Goal: Information Seeking & Learning: Learn about a topic

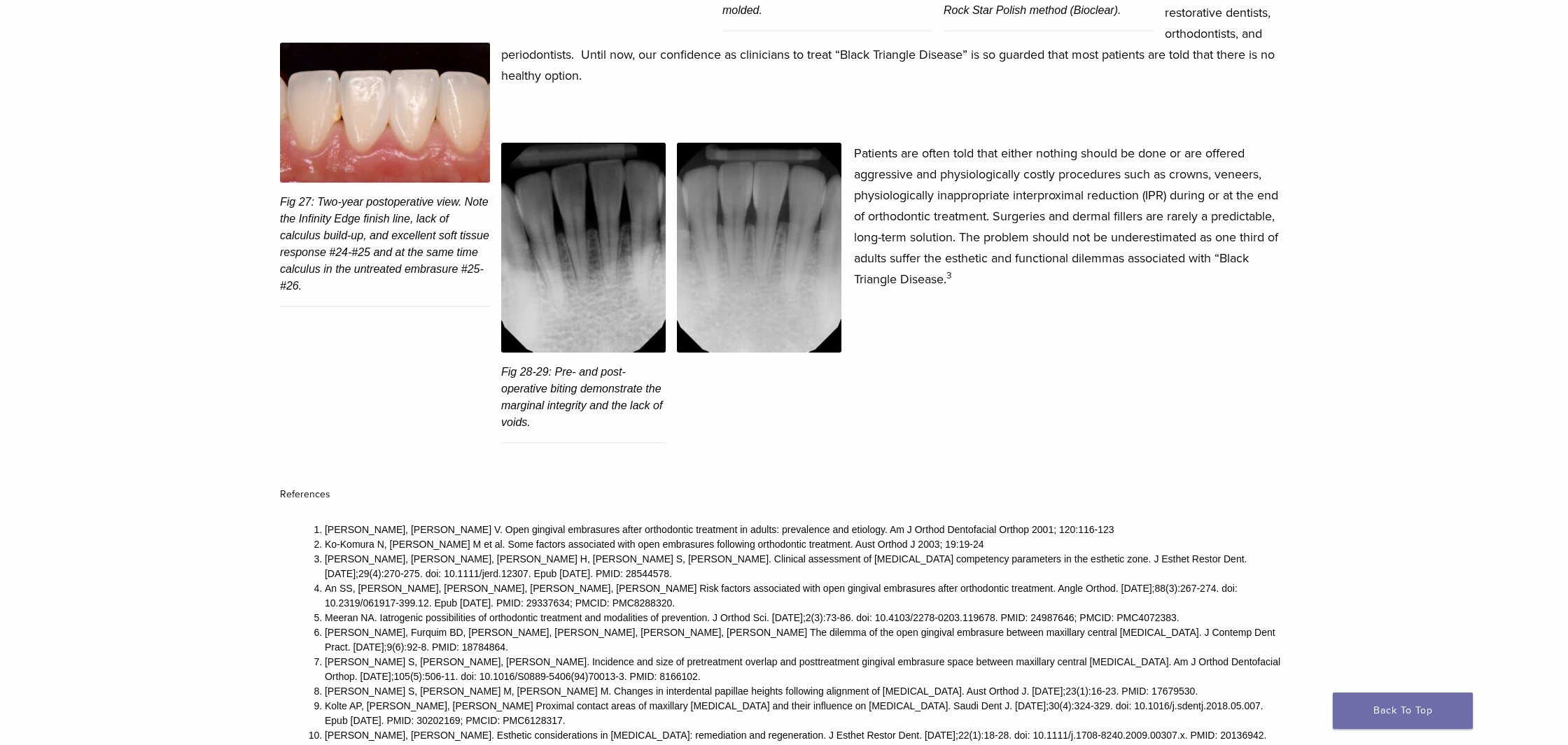
scroll to position [4902, 0]
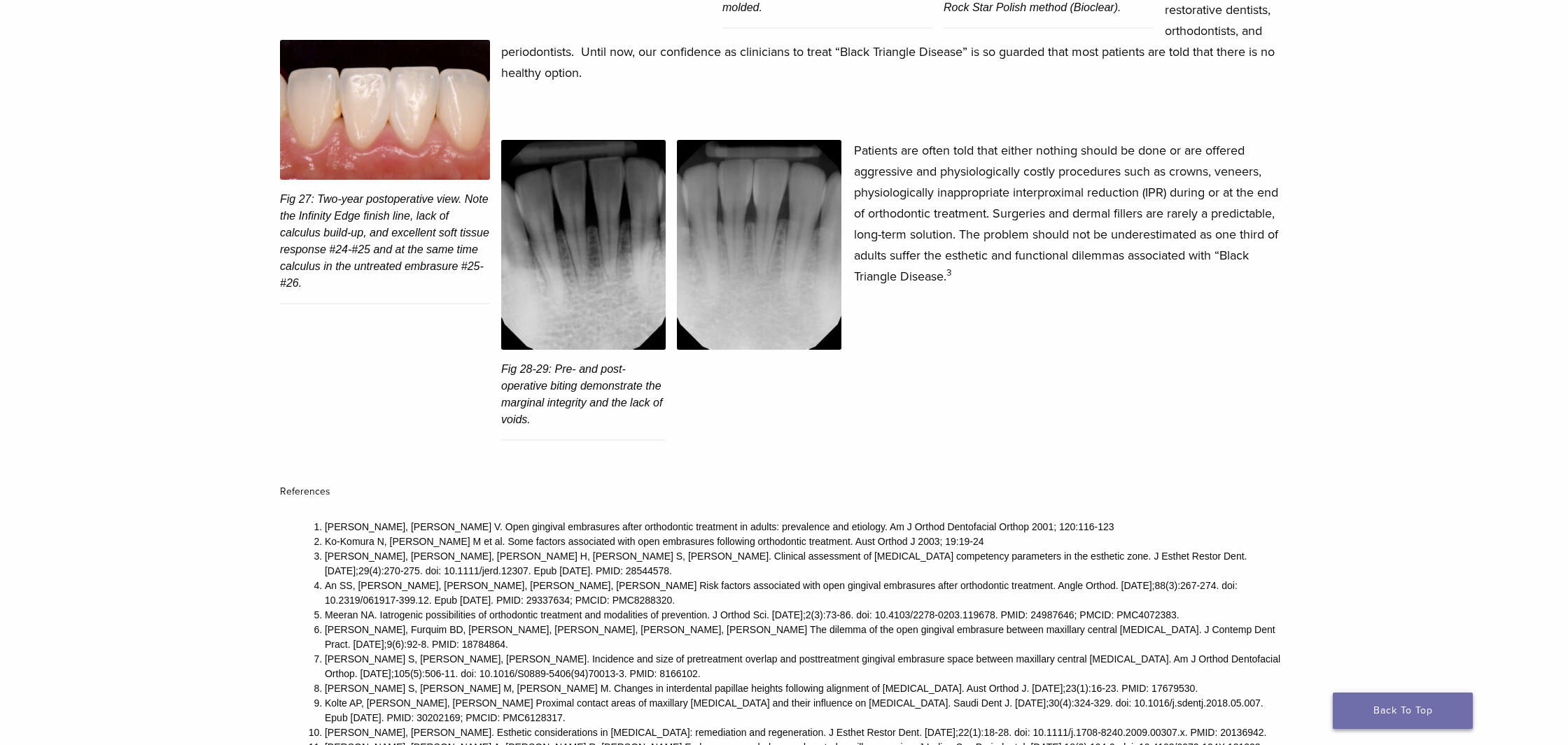
click at [1379, 704] on link "Back To Top" at bounding box center [1403, 711] width 140 height 37
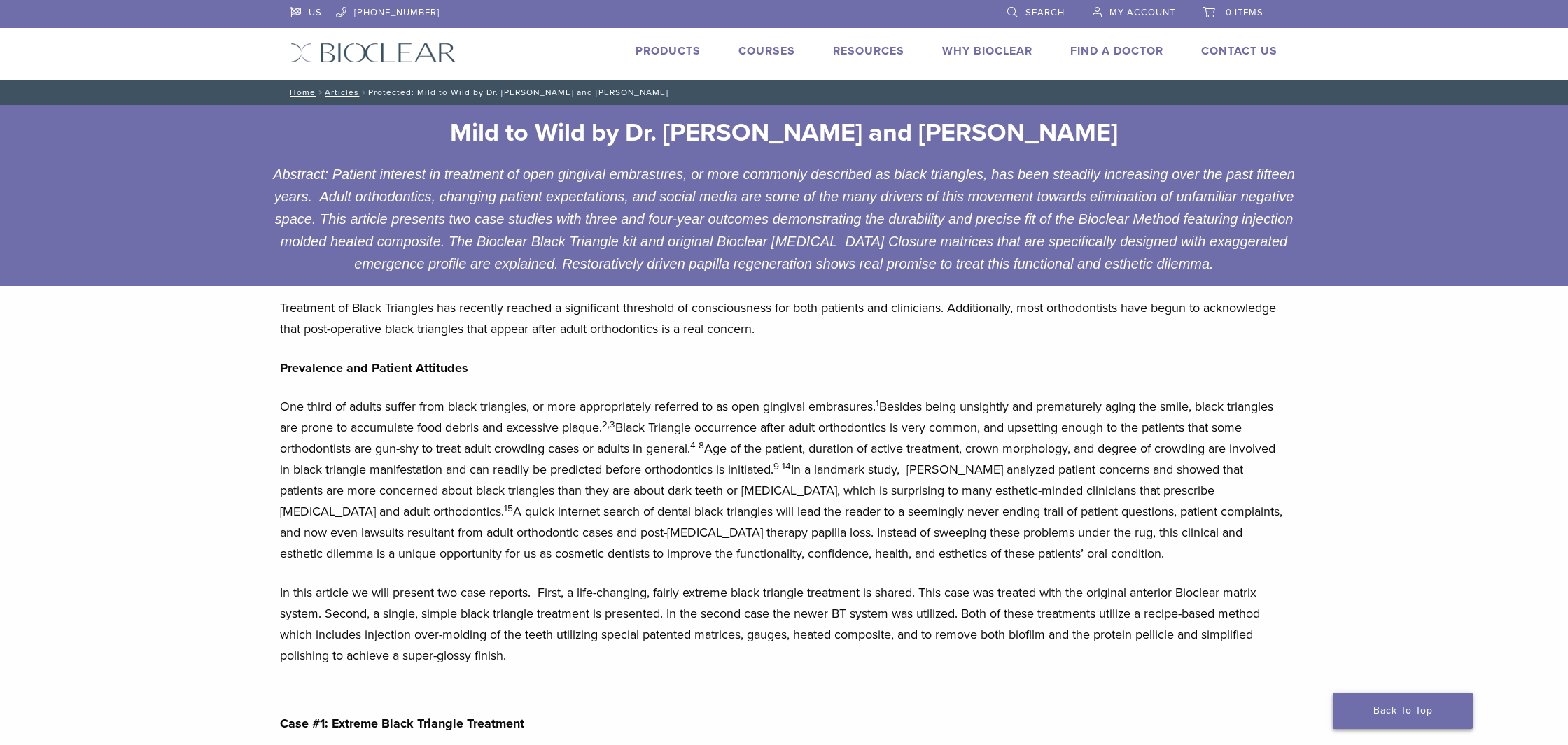
click at [1379, 704] on link "Back To Top" at bounding box center [1403, 711] width 140 height 37
click at [672, 51] on link "Products" at bounding box center [667, 51] width 65 height 14
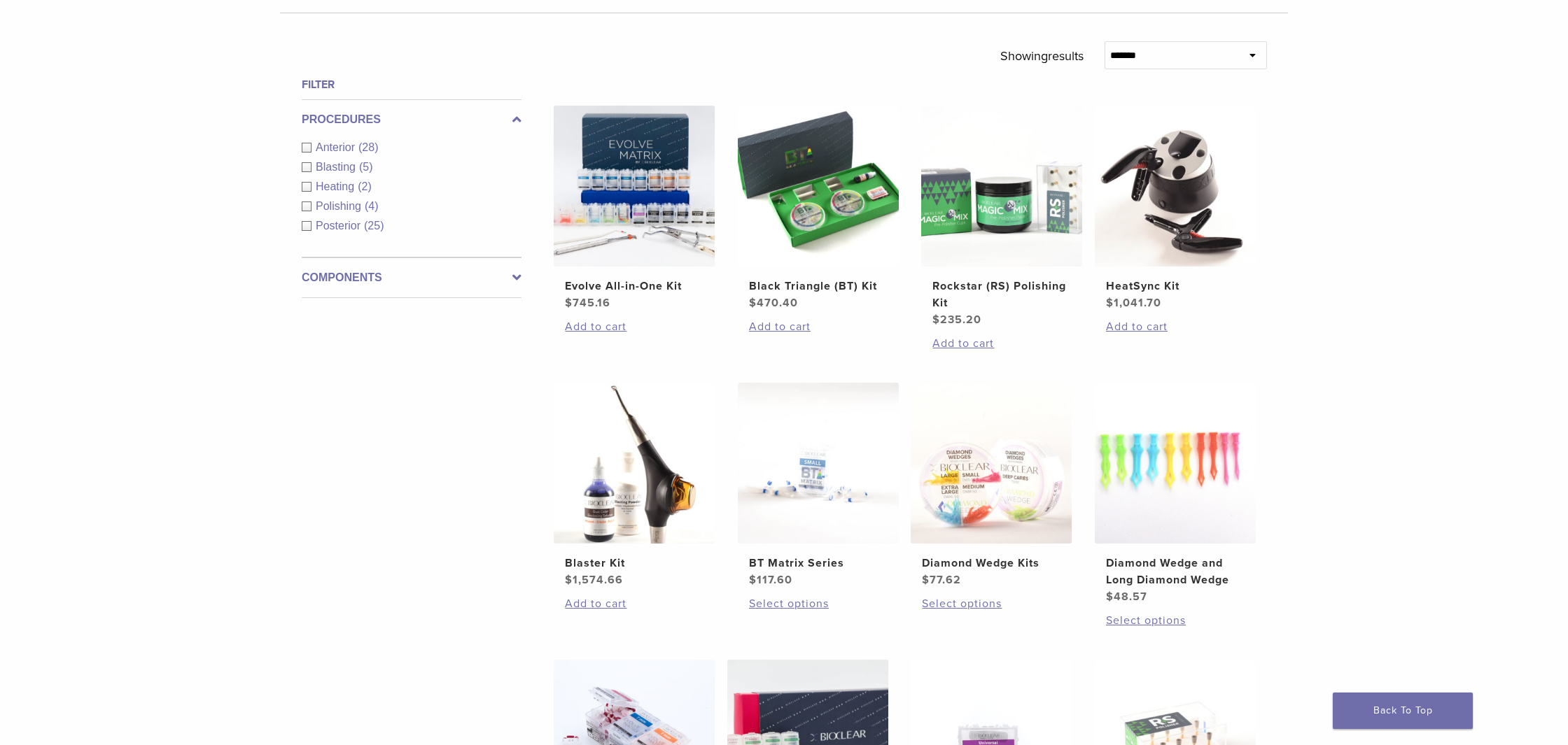
scroll to position [465, 0]
click at [775, 195] on img at bounding box center [819, 187] width 161 height 161
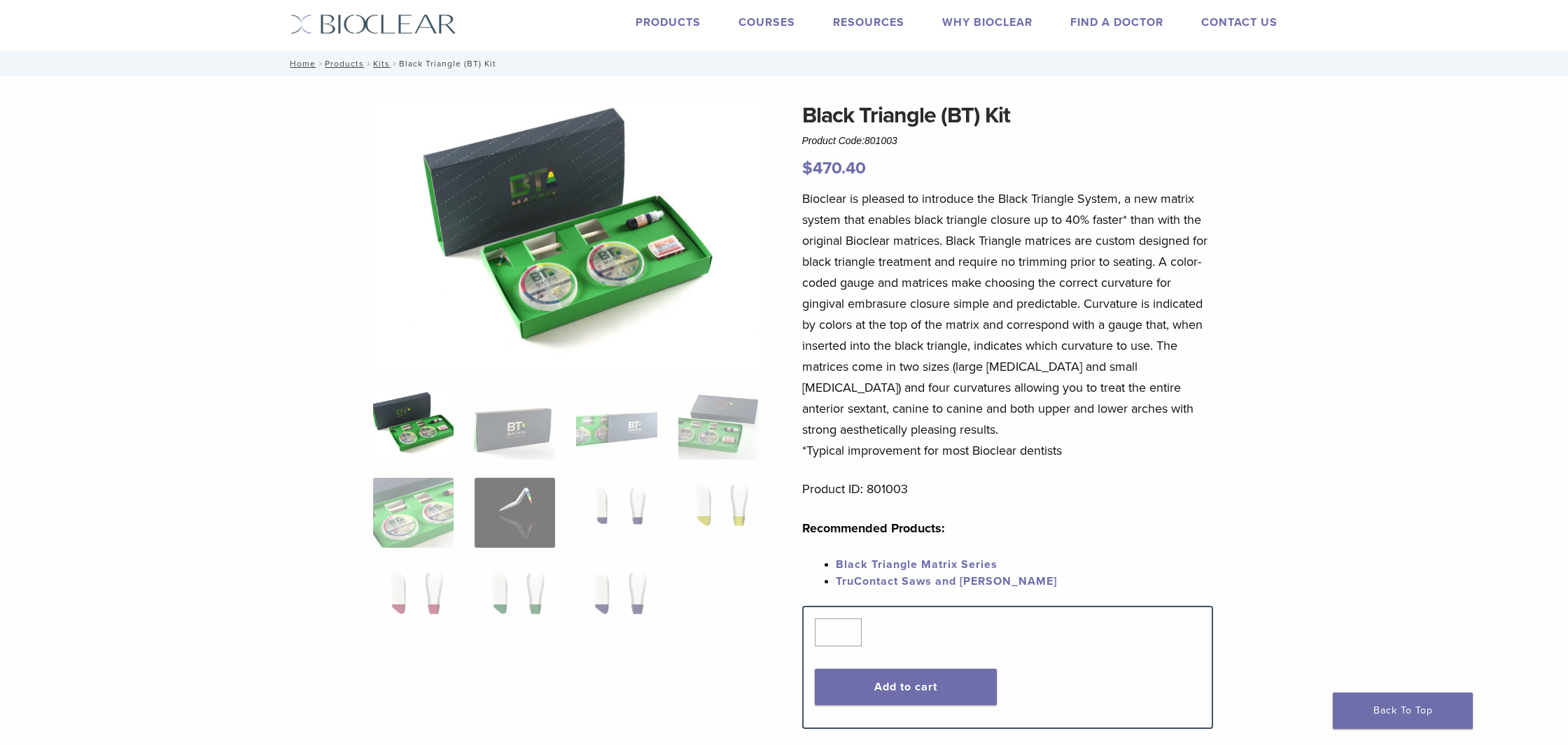
scroll to position [36, 1]
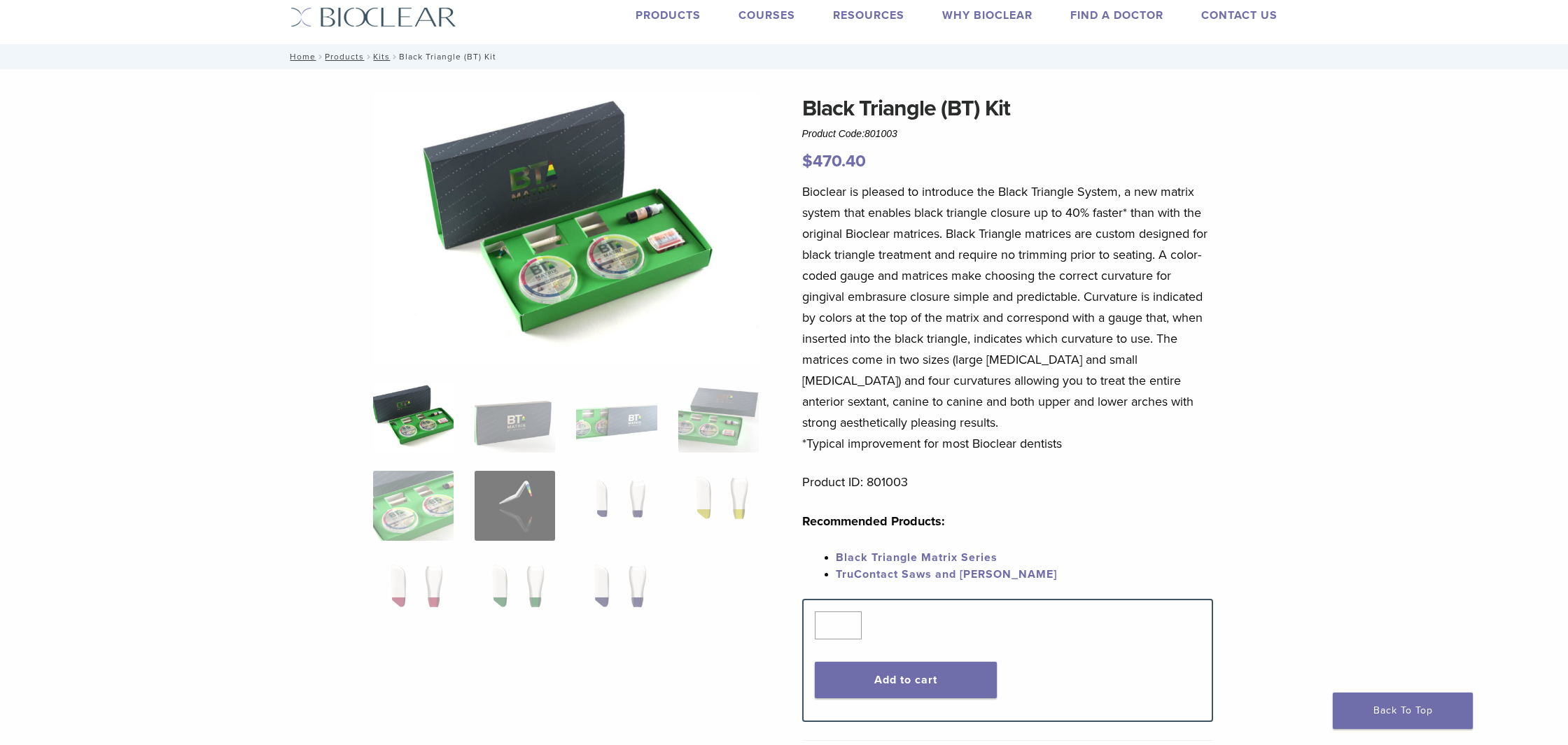
click at [448, 420] on img at bounding box center [413, 417] width 81 height 70
click at [588, 255] on img at bounding box center [567, 228] width 387 height 273
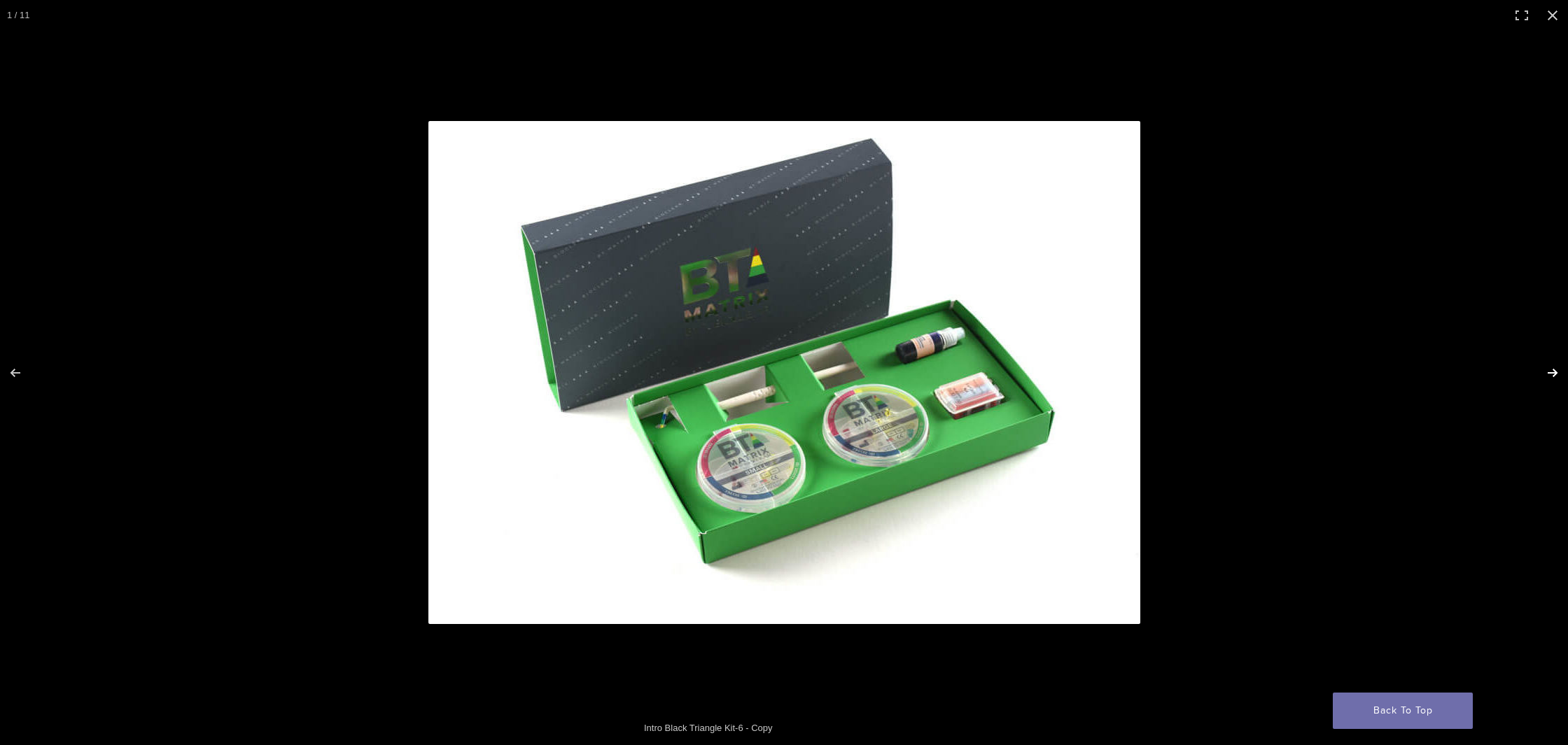
click at [1558, 369] on button "Next (arrow right)" at bounding box center [1543, 372] width 49 height 70
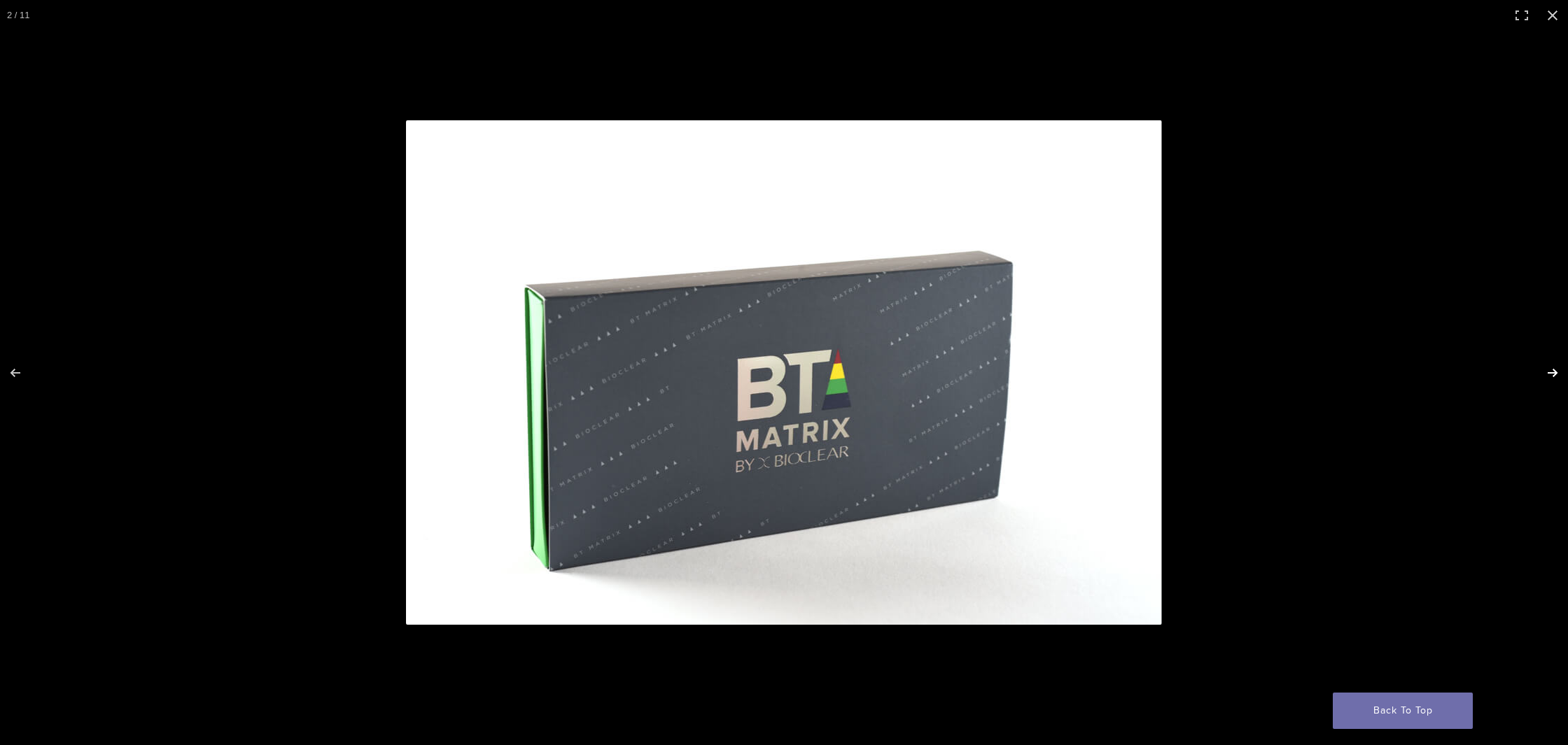
click at [1557, 369] on button "Next (arrow right)" at bounding box center [1543, 372] width 49 height 70
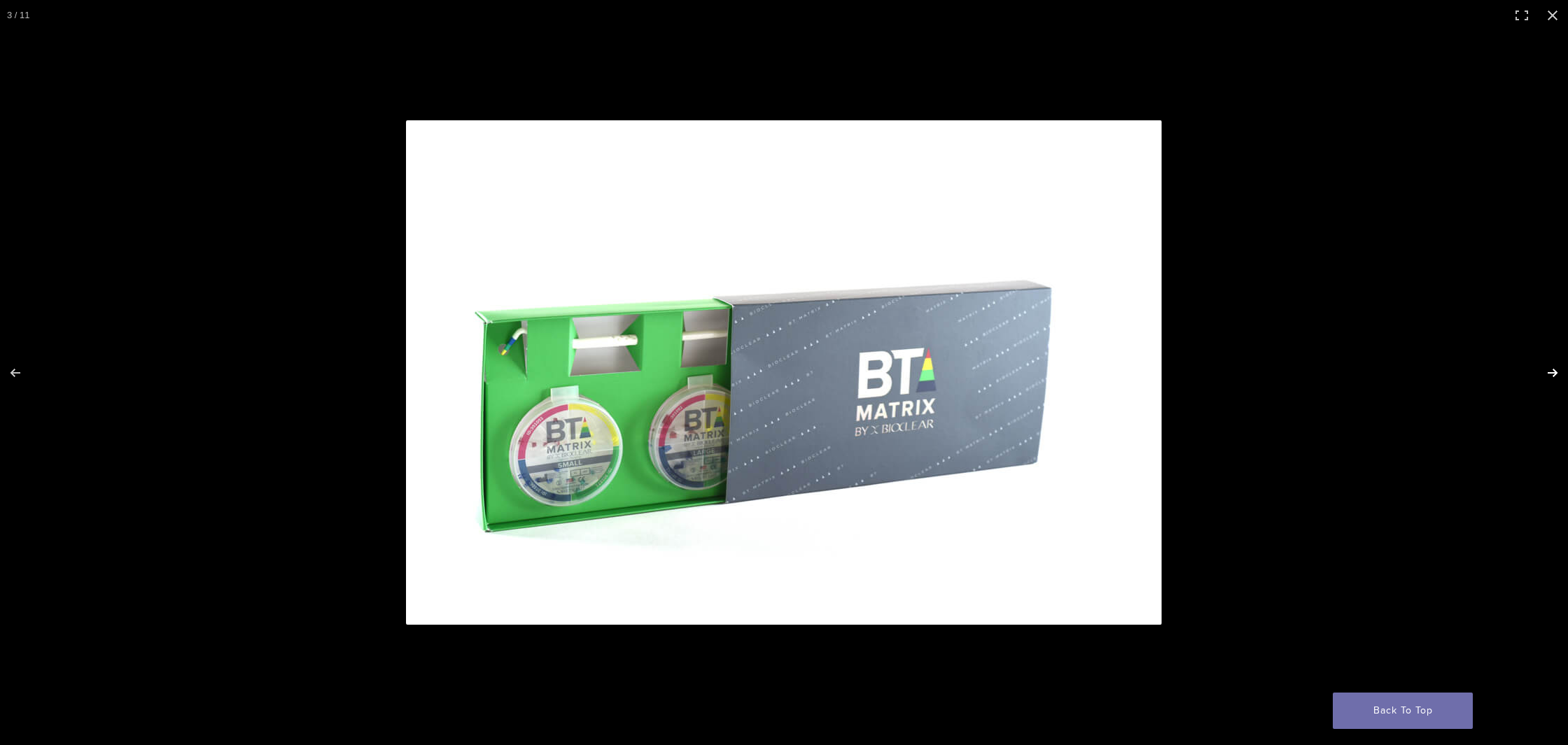
click at [1557, 369] on button "Next (arrow right)" at bounding box center [1543, 372] width 49 height 70
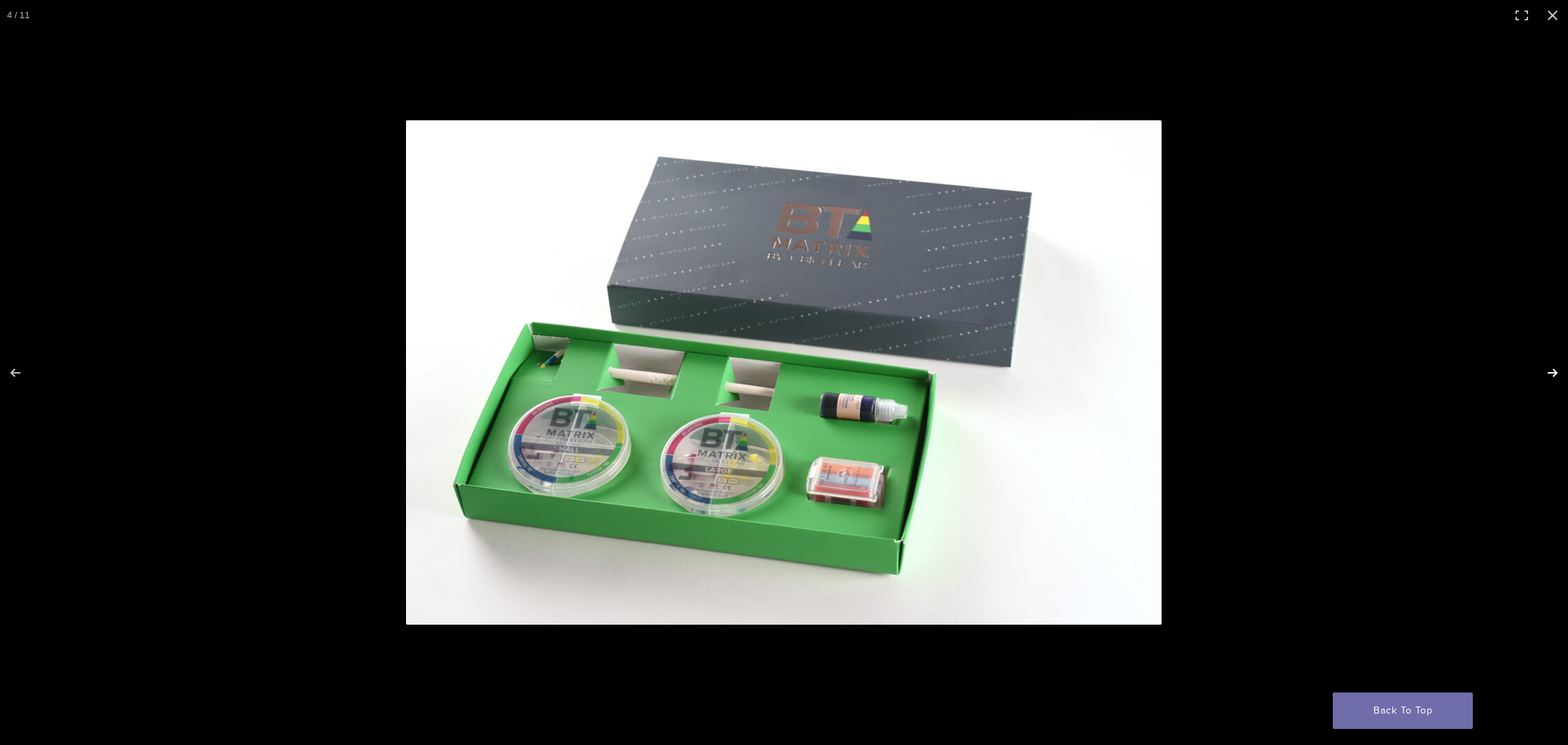
click at [1557, 369] on button "Next (arrow right)" at bounding box center [1543, 372] width 49 height 70
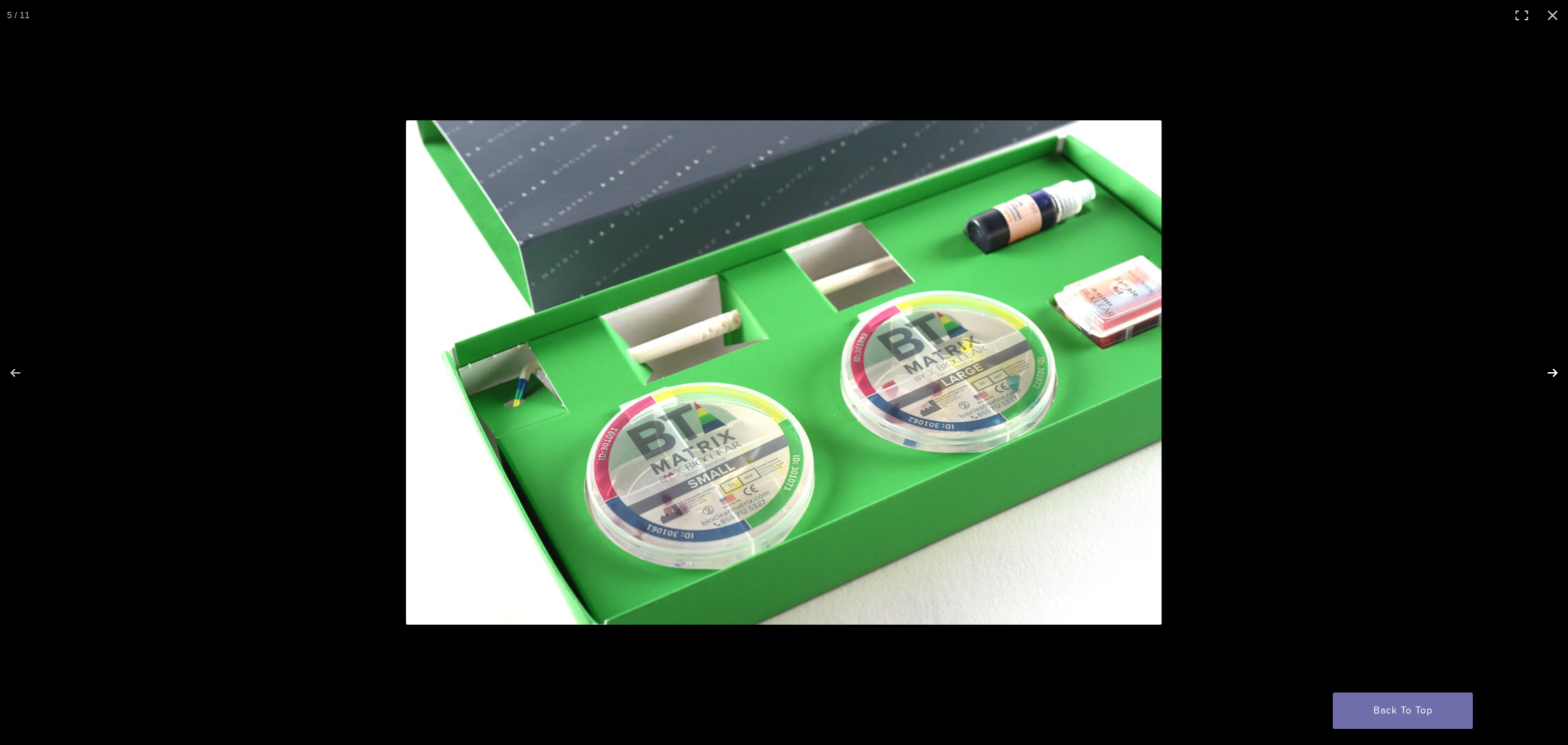
click at [1558, 369] on button "Next (arrow right)" at bounding box center [1543, 372] width 49 height 70
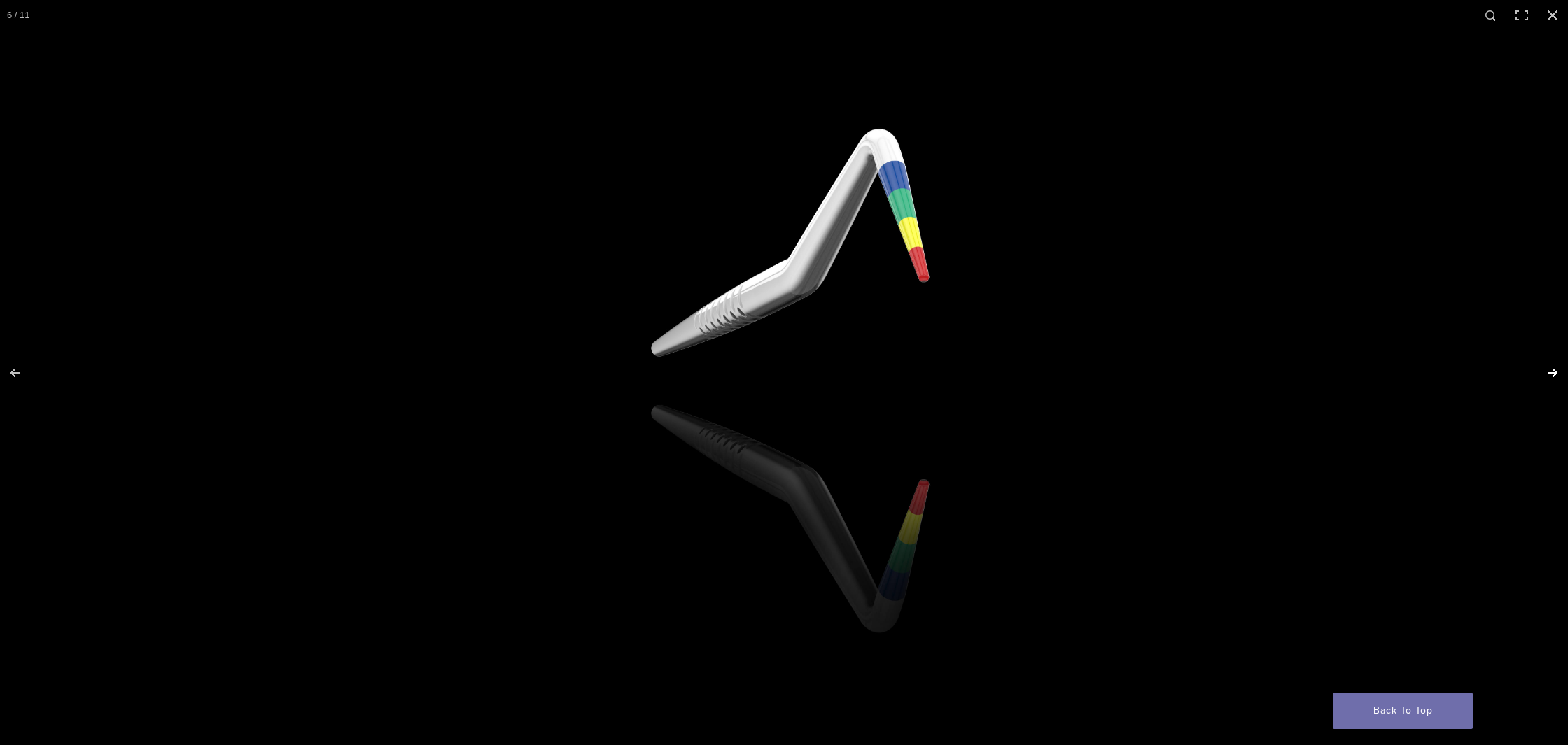
click at [1558, 369] on button "Next (arrow right)" at bounding box center [1543, 372] width 49 height 70
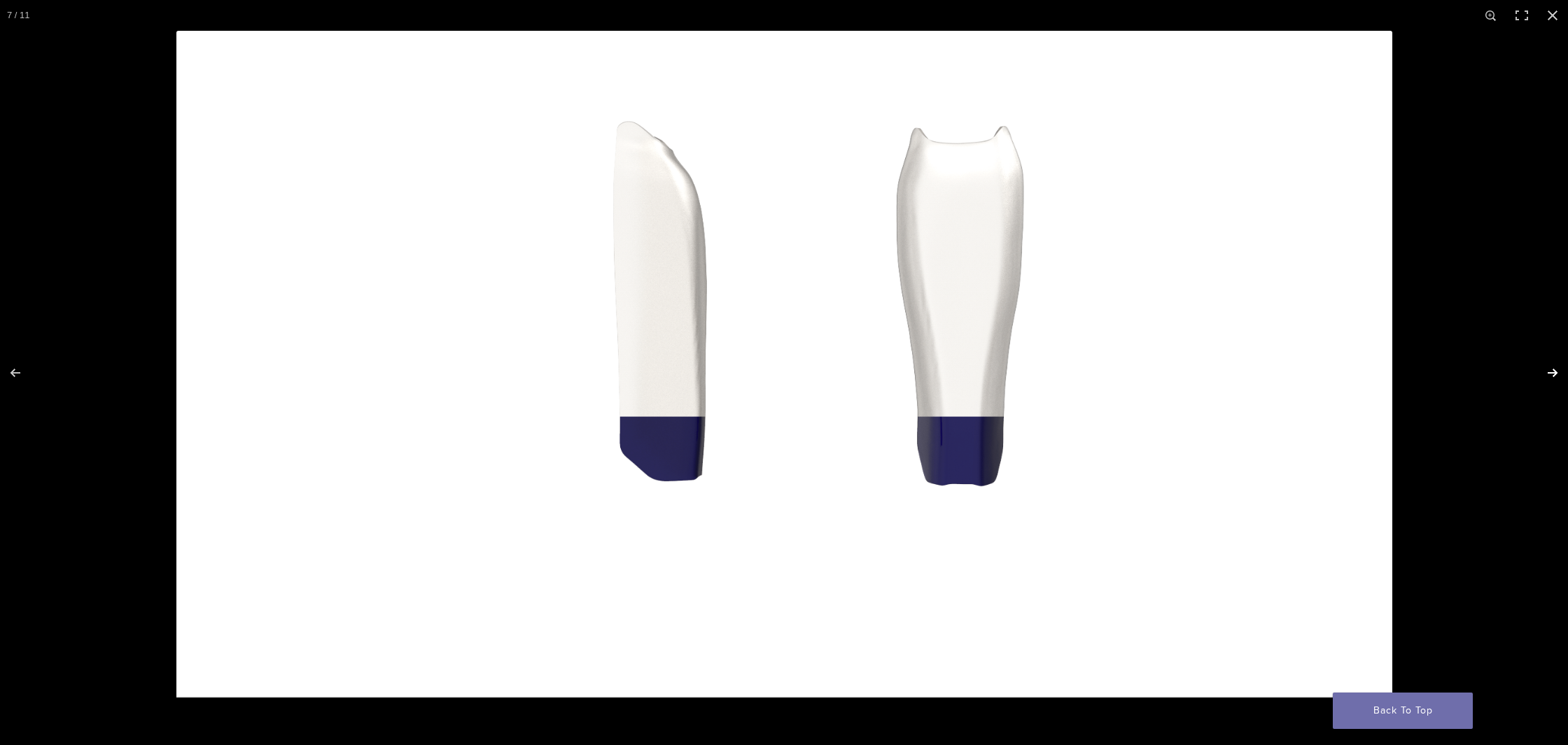
click at [1558, 369] on button "Next (arrow right)" at bounding box center [1543, 372] width 49 height 70
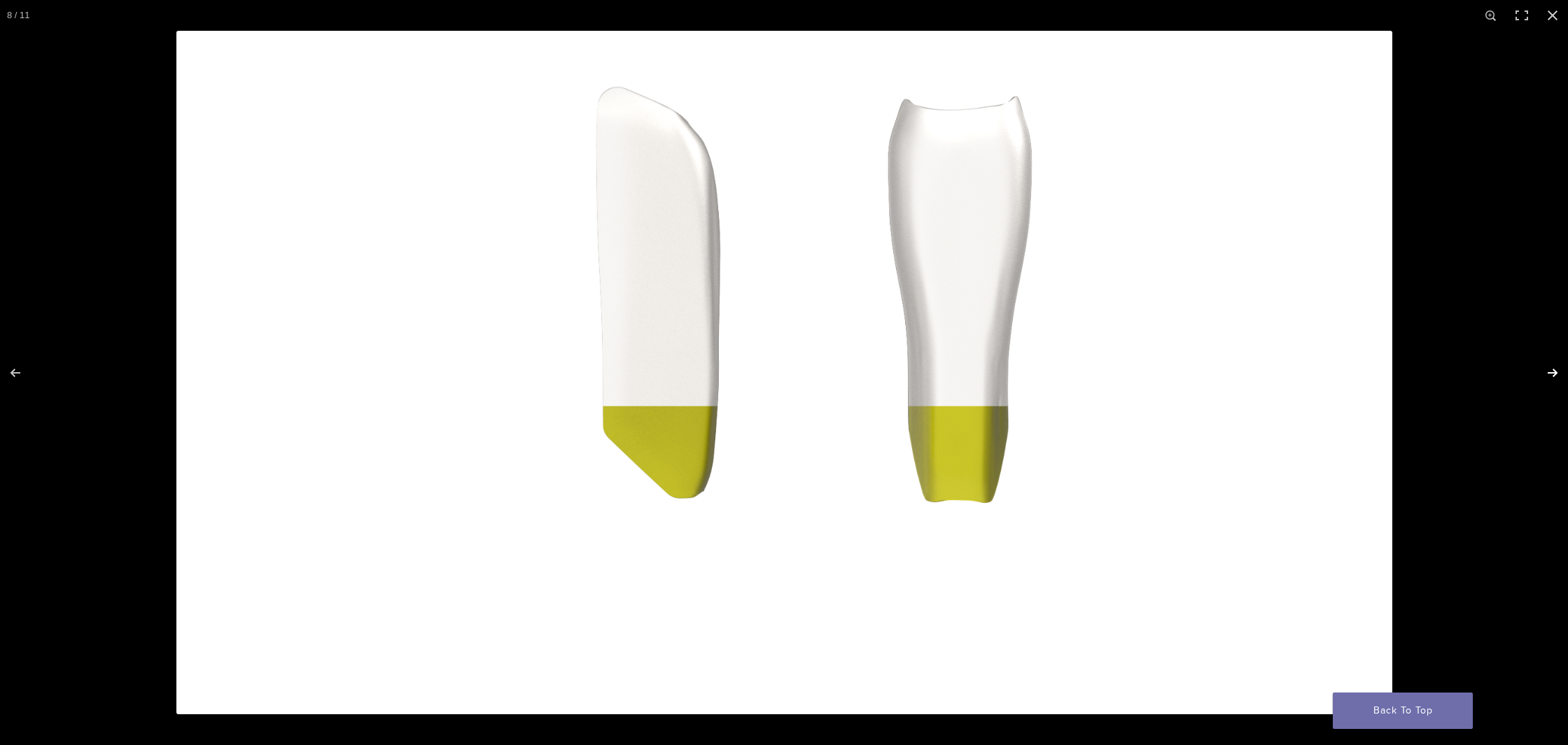
click at [1558, 369] on button "Next (arrow right)" at bounding box center [1543, 372] width 49 height 70
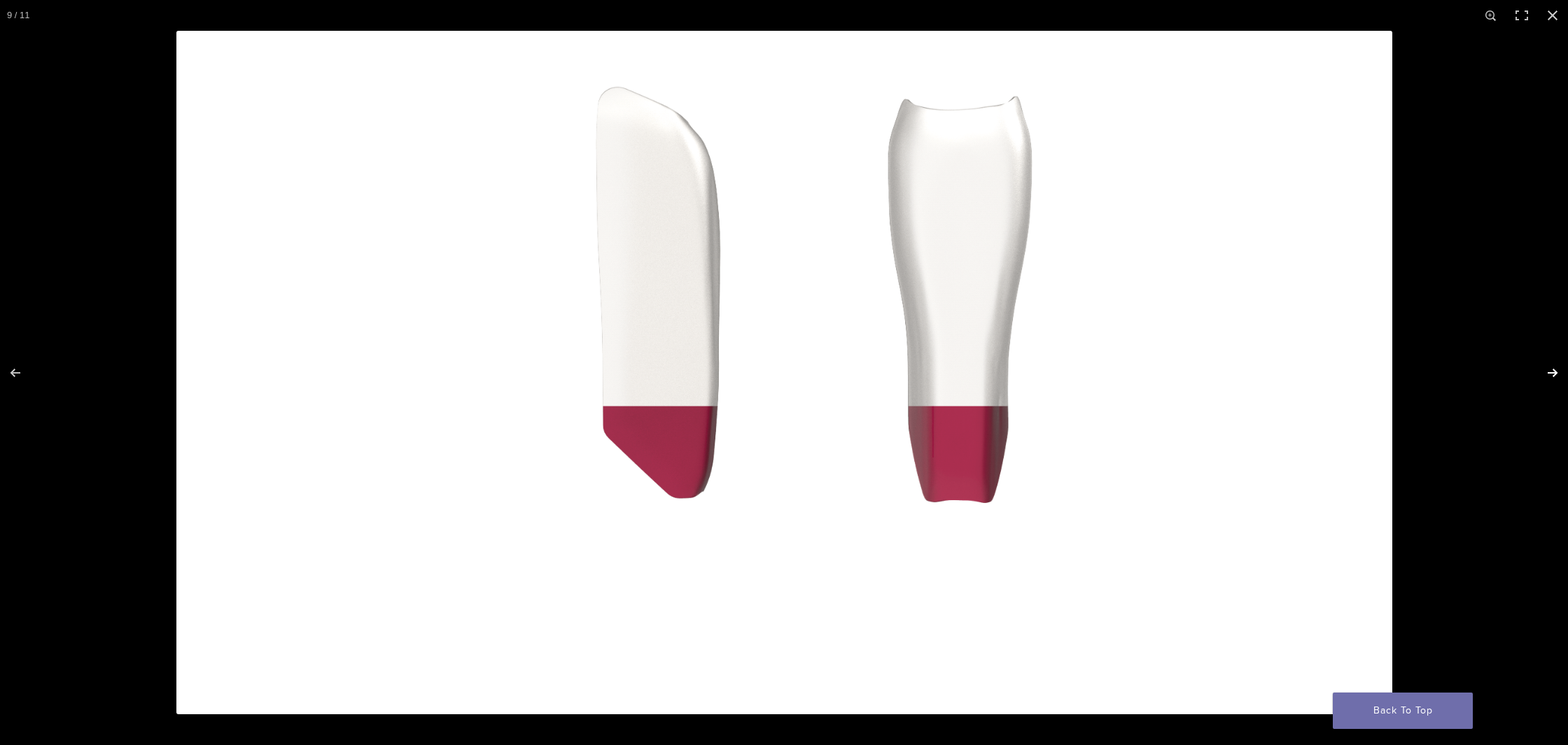
click at [1557, 369] on button "Next (arrow right)" at bounding box center [1543, 372] width 49 height 70
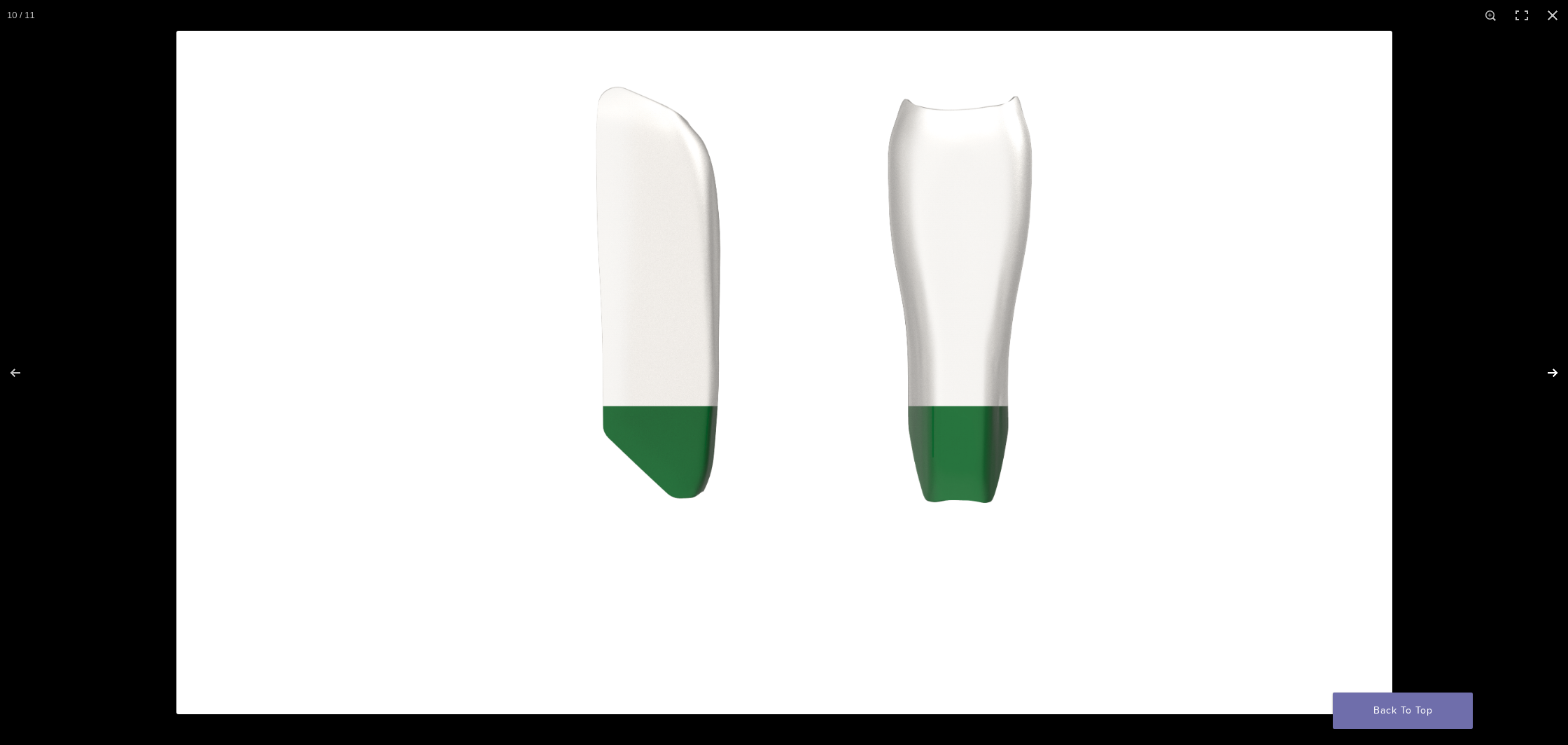
click at [1556, 369] on button "Next (arrow right)" at bounding box center [1543, 372] width 49 height 70
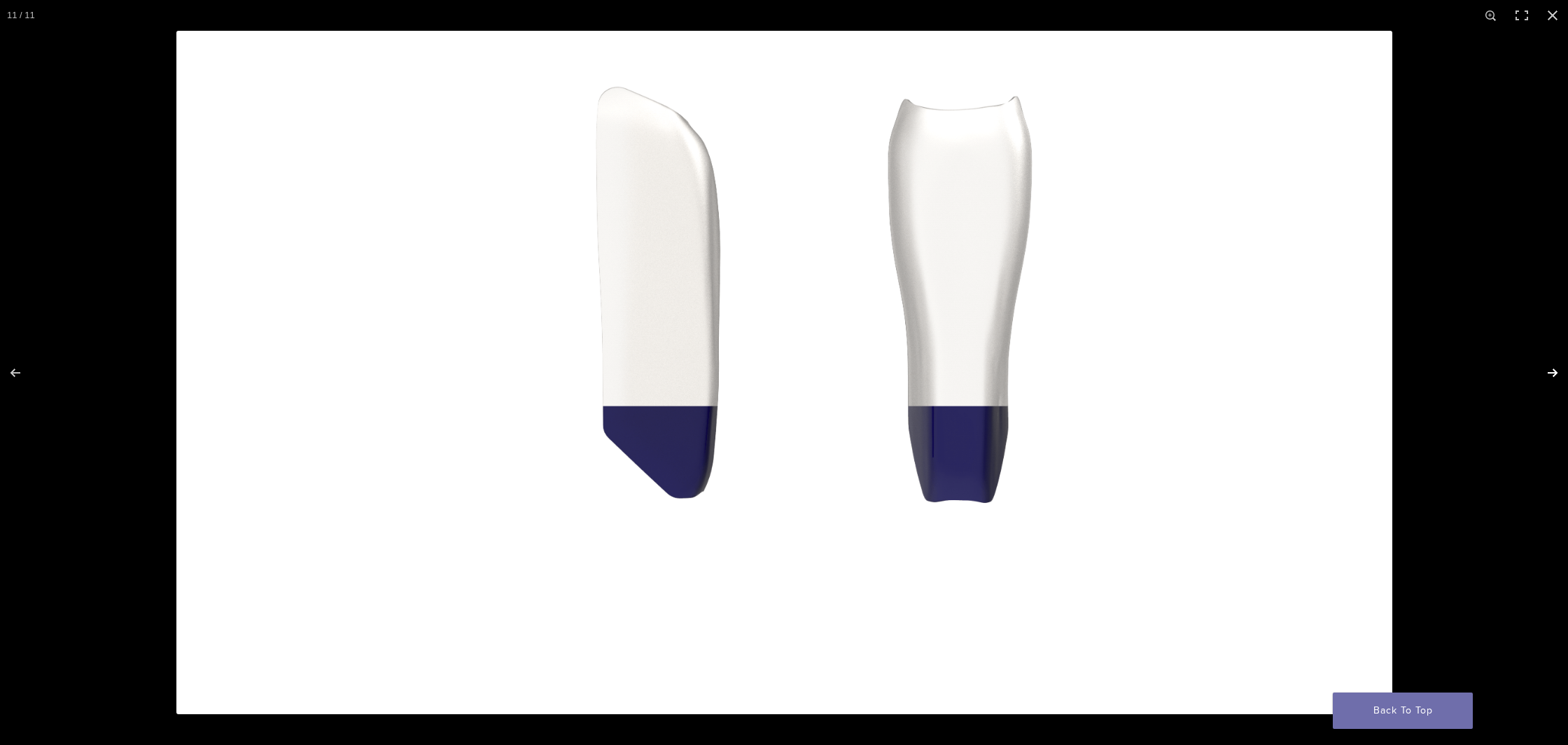
click at [1556, 369] on button "Next (arrow right)" at bounding box center [1543, 372] width 49 height 70
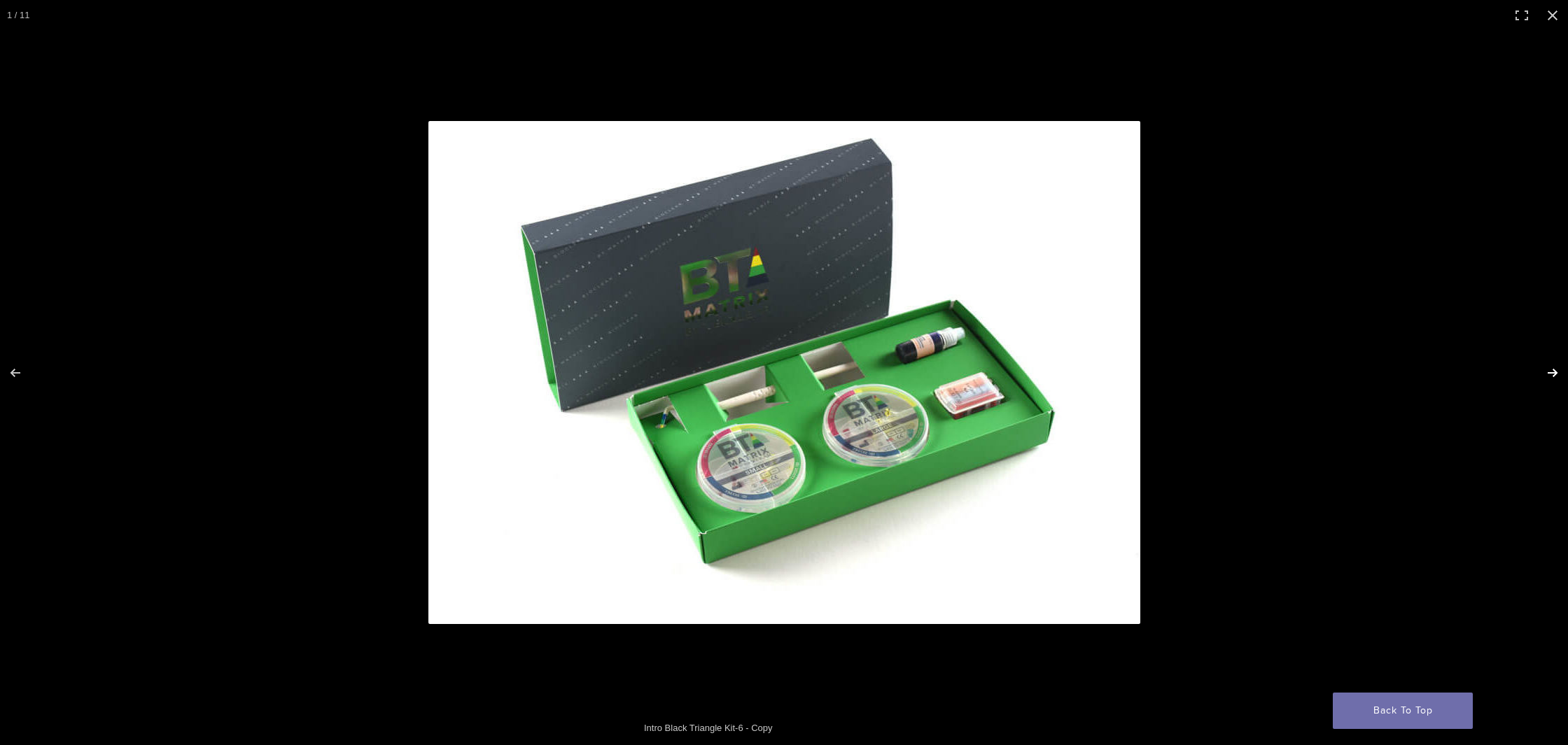
click at [1556, 369] on button "Next (arrow right)" at bounding box center [1543, 372] width 49 height 70
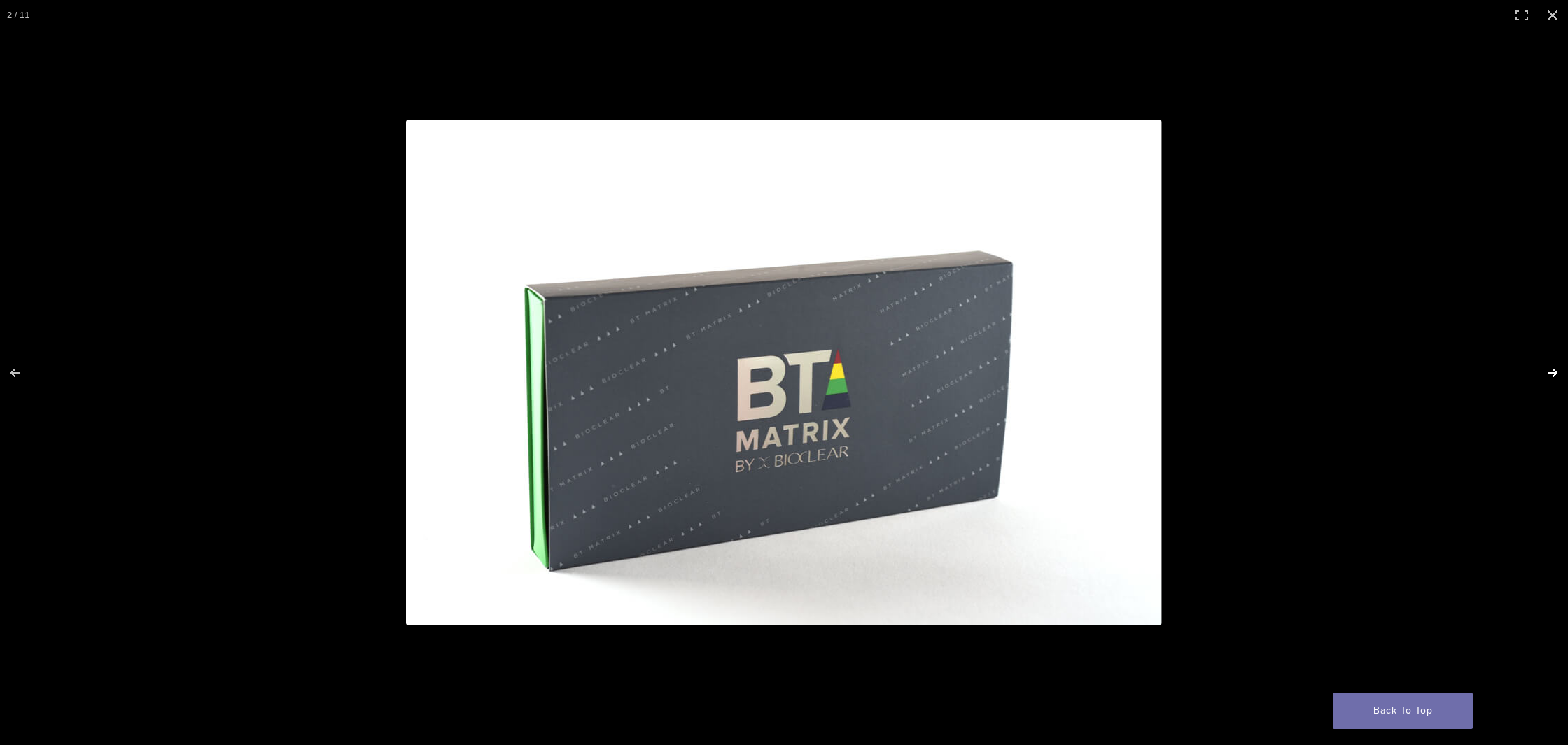
click at [1556, 369] on button "Next (arrow right)" at bounding box center [1543, 372] width 49 height 70
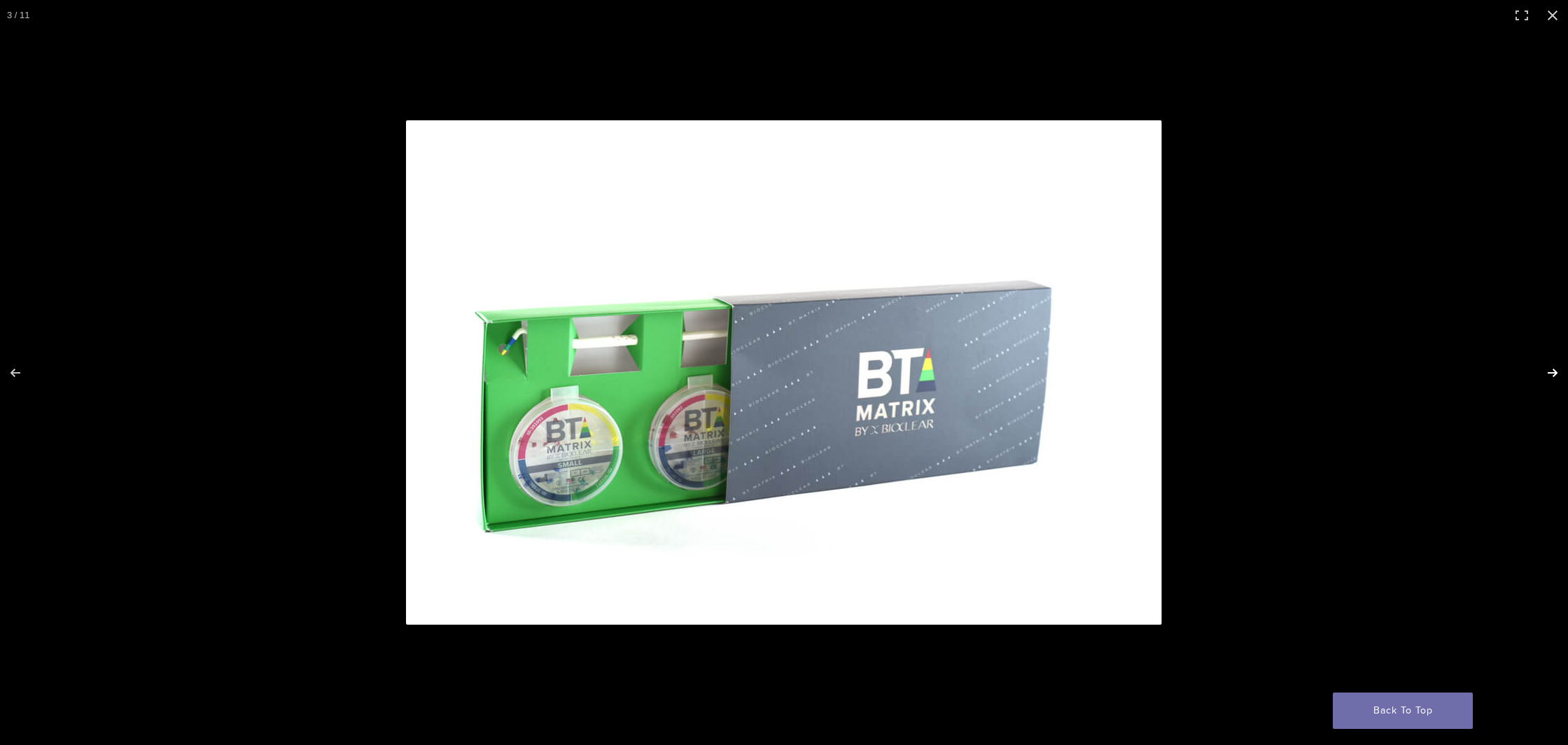
click at [1556, 369] on button "Next (arrow right)" at bounding box center [1543, 372] width 49 height 70
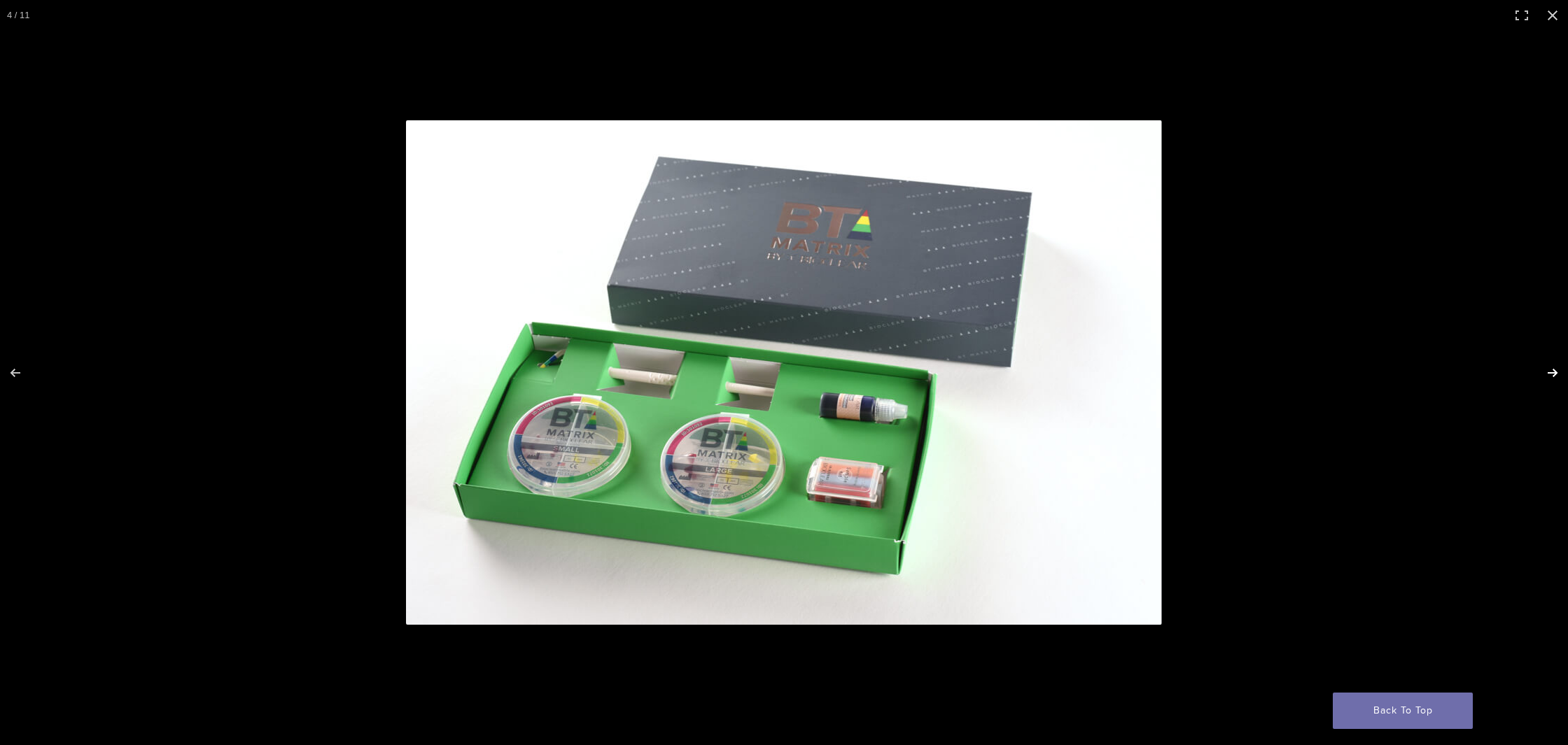
click at [1556, 369] on button "Next (arrow right)" at bounding box center [1543, 372] width 49 height 70
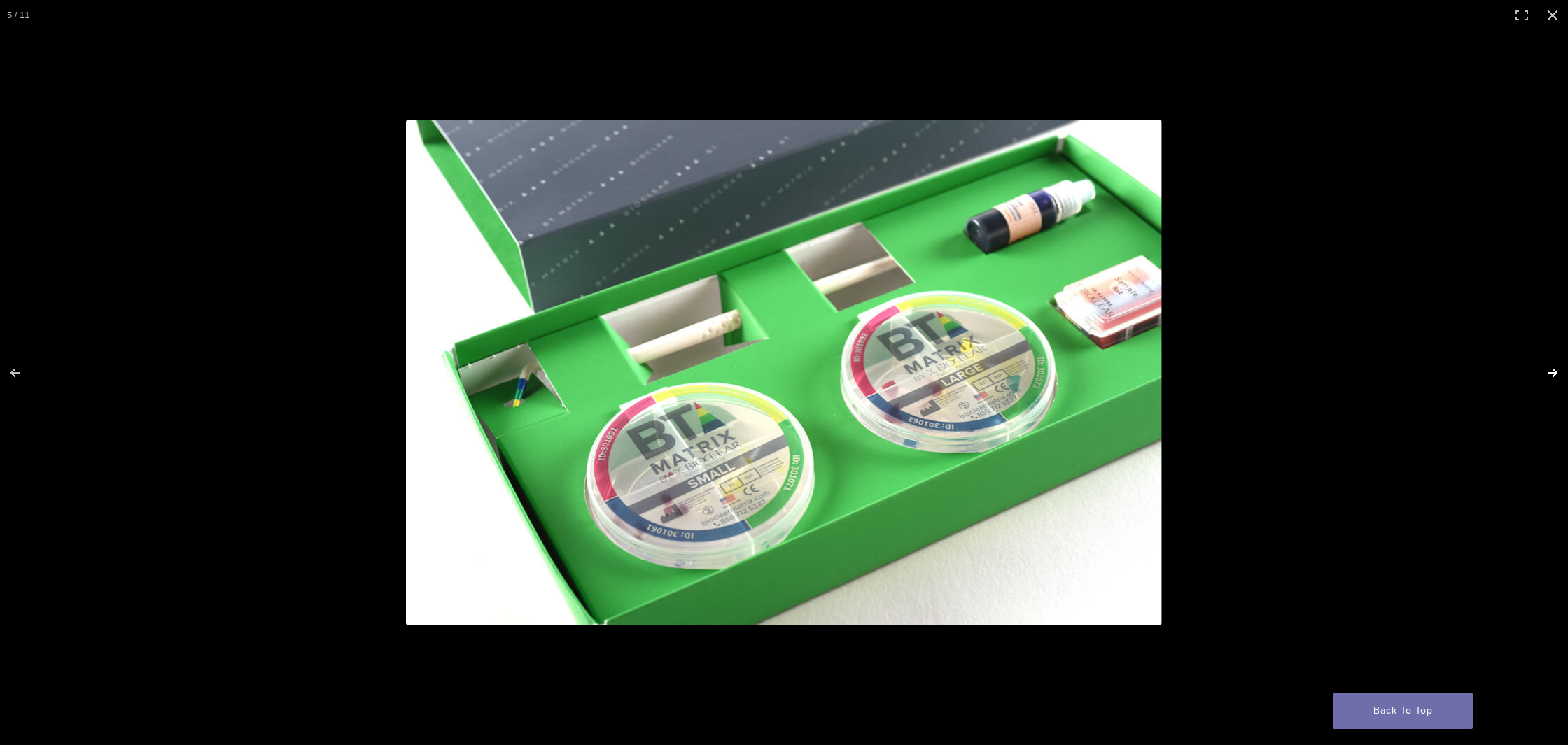
click at [1556, 369] on button "Next (arrow right)" at bounding box center [1543, 372] width 49 height 70
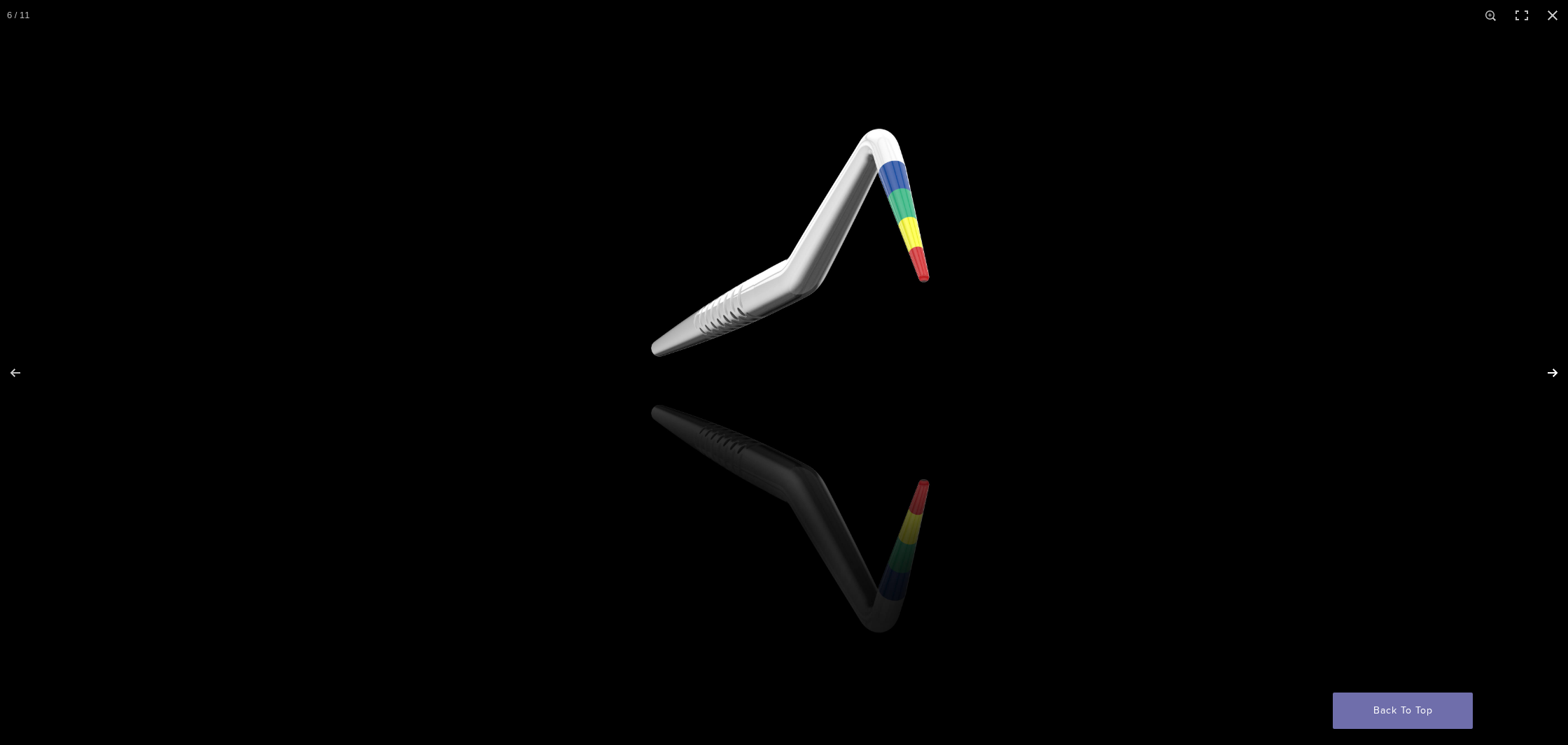
click at [1556, 369] on button "Next (arrow right)" at bounding box center [1543, 372] width 49 height 70
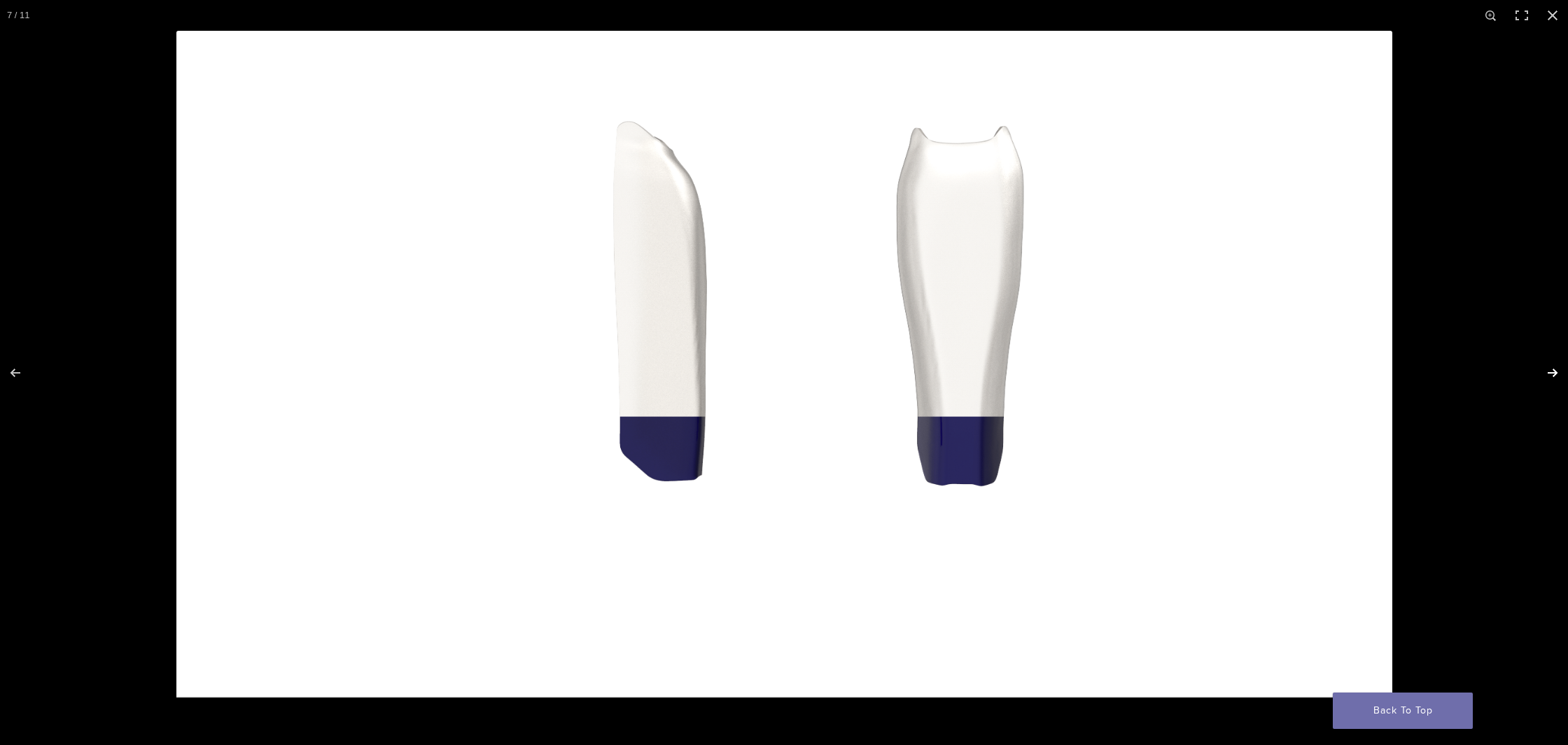
click at [1556, 369] on button "Next (arrow right)" at bounding box center [1543, 372] width 49 height 70
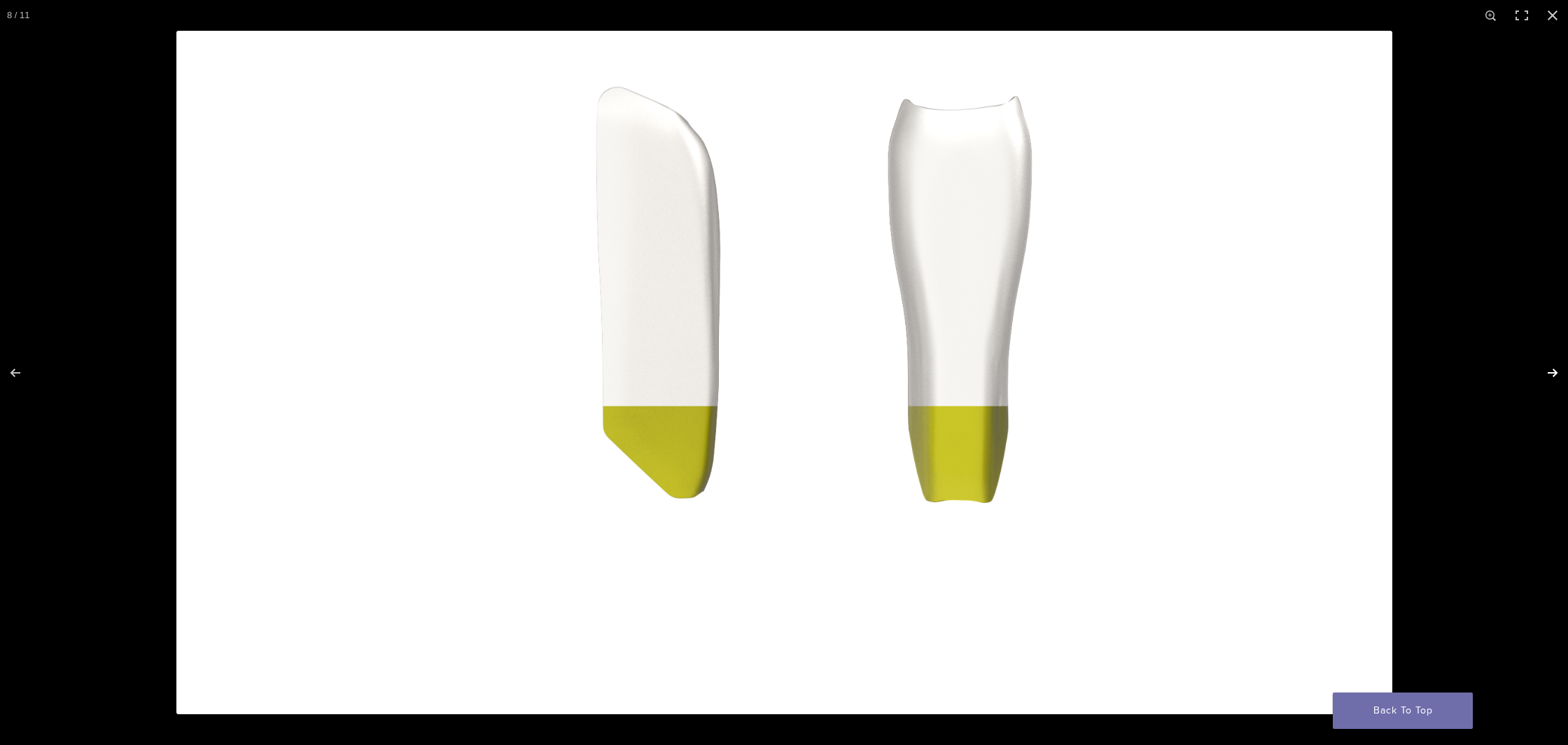
click at [1556, 369] on button "Next (arrow right)" at bounding box center [1543, 372] width 49 height 70
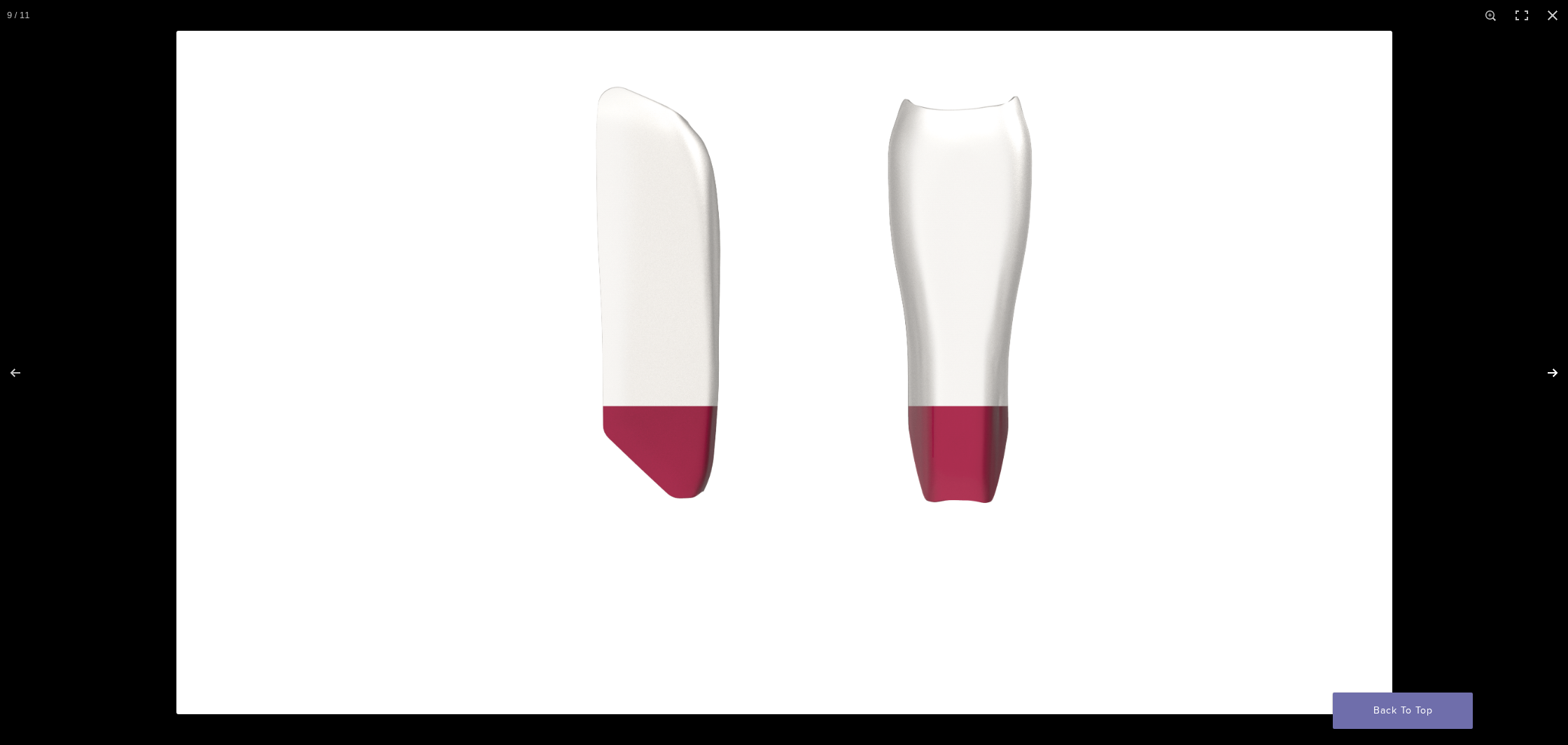
click at [1556, 370] on button "Next (arrow right)" at bounding box center [1543, 372] width 49 height 70
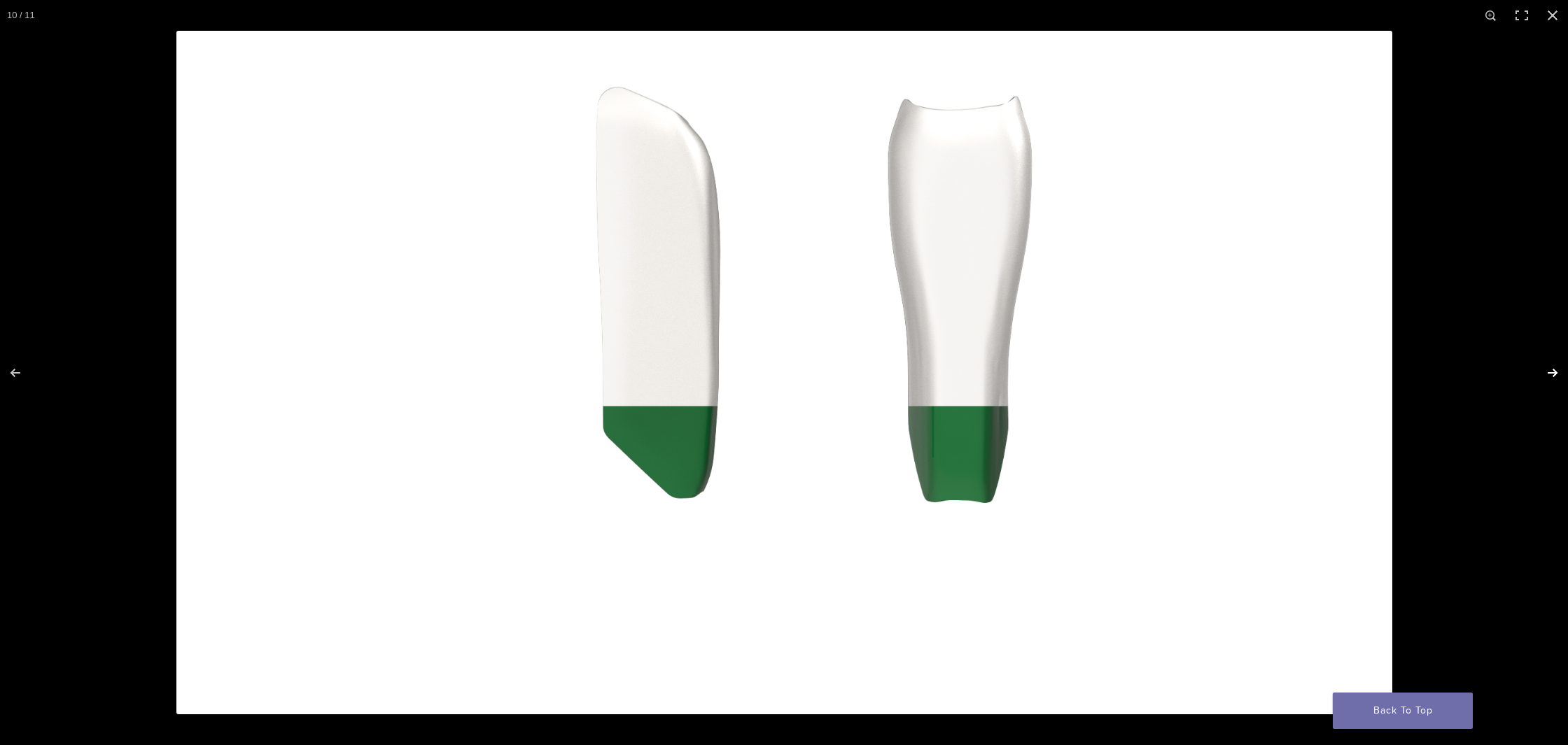
click at [1555, 370] on button "Next (arrow right)" at bounding box center [1543, 372] width 49 height 70
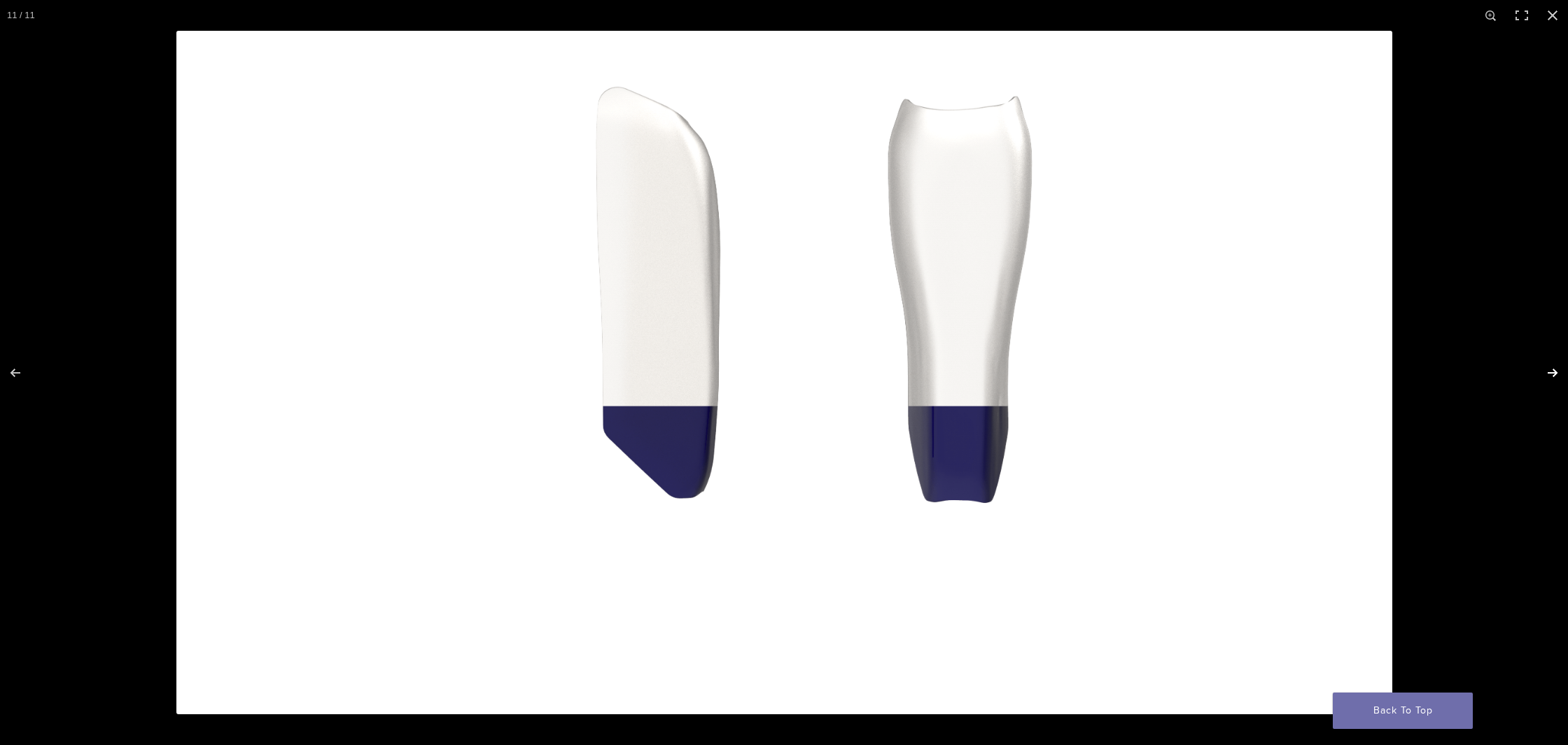
click at [1555, 370] on button "Next (arrow right)" at bounding box center [1543, 372] width 49 height 70
